Goal: Information Seeking & Learning: Find contact information

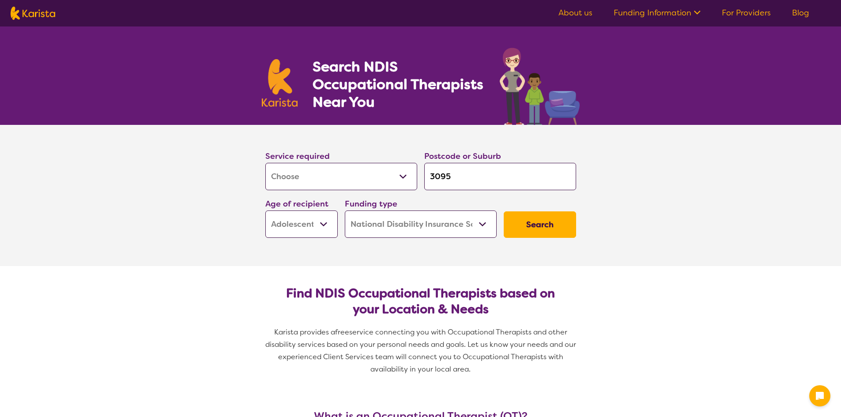
select select "[MEDICAL_DATA]"
select select "AS"
select select "NDIS"
select select "[MEDICAL_DATA]"
select select "AS"
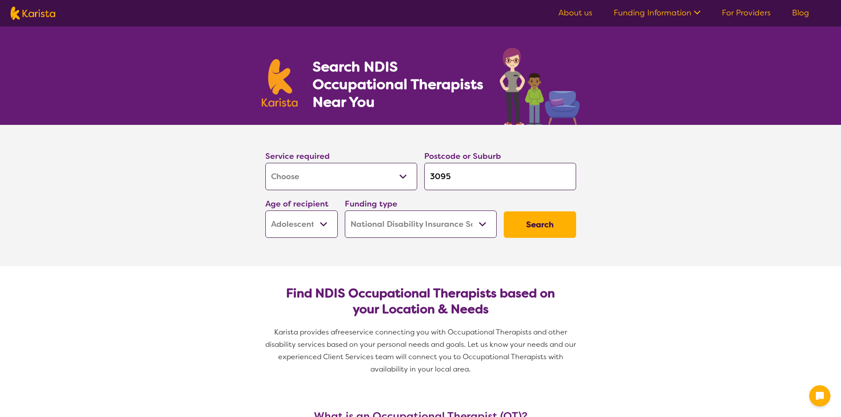
select select "NDIS"
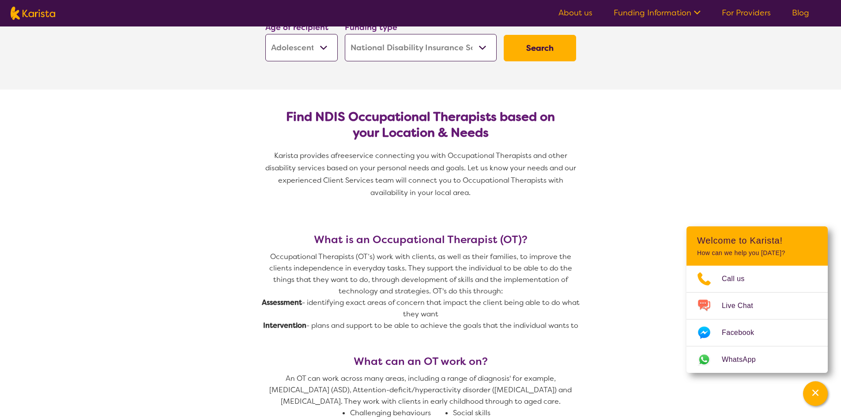
scroll to position [44, 0]
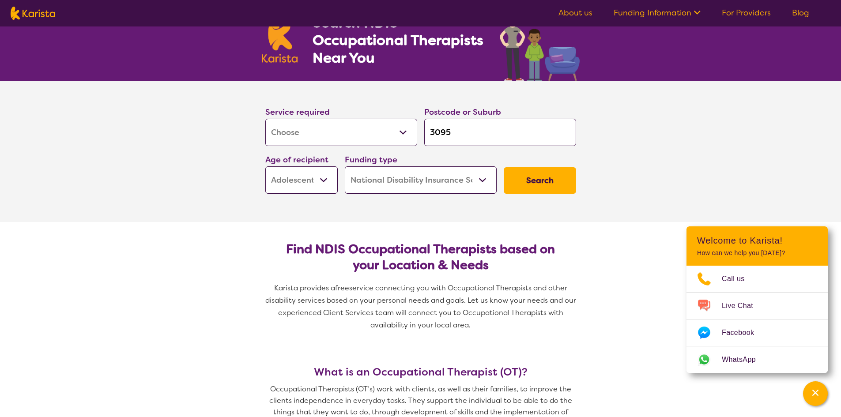
click at [542, 185] on button "Search" at bounding box center [540, 180] width 72 height 26
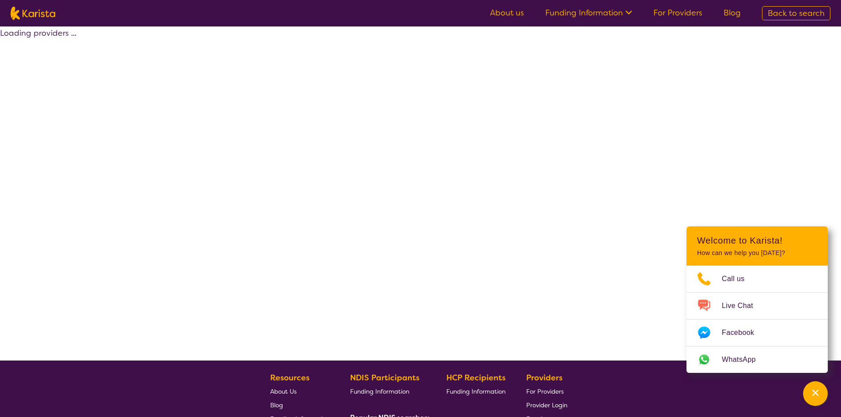
select select "by_score"
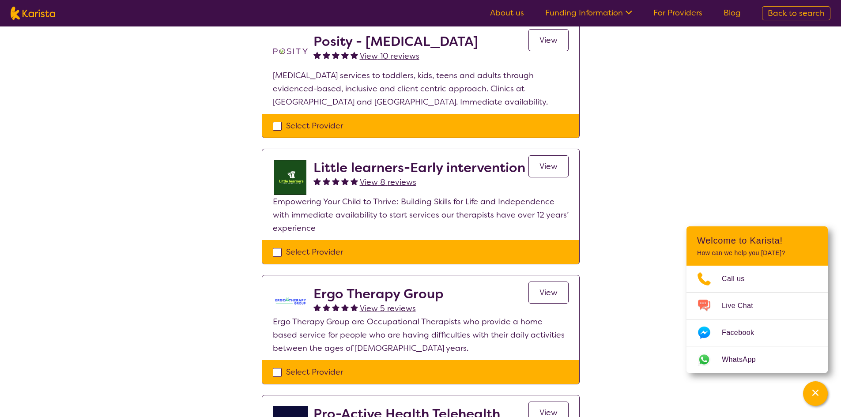
scroll to position [309, 0]
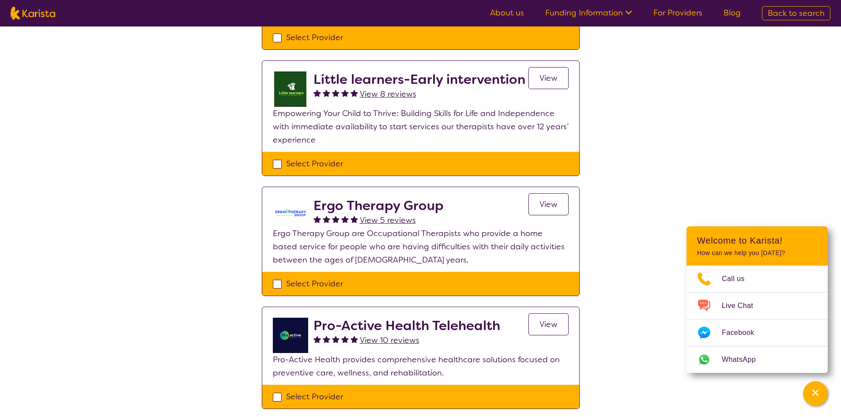
click at [536, 199] on link "View" at bounding box center [548, 204] width 40 height 22
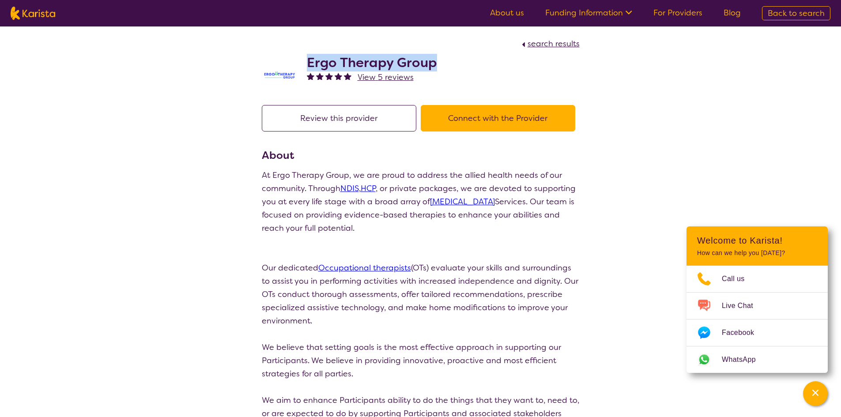
drag, startPoint x: 308, startPoint y: 63, endPoint x: 436, endPoint y: 60, distance: 128.0
click at [436, 60] on div "Ergo Therapy Group View 5 reviews" at bounding box center [421, 72] width 318 height 44
copy h2 "Ergo Therapy Group"
